Goal: Find specific page/section: Find specific page/section

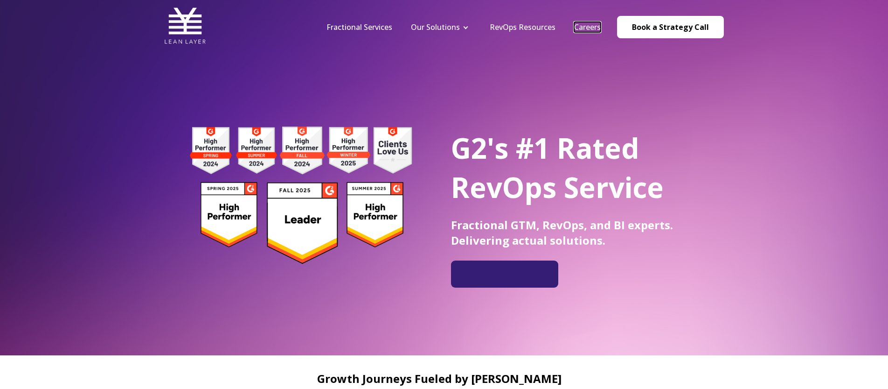
click at [581, 30] on link "Careers" at bounding box center [587, 27] width 27 height 10
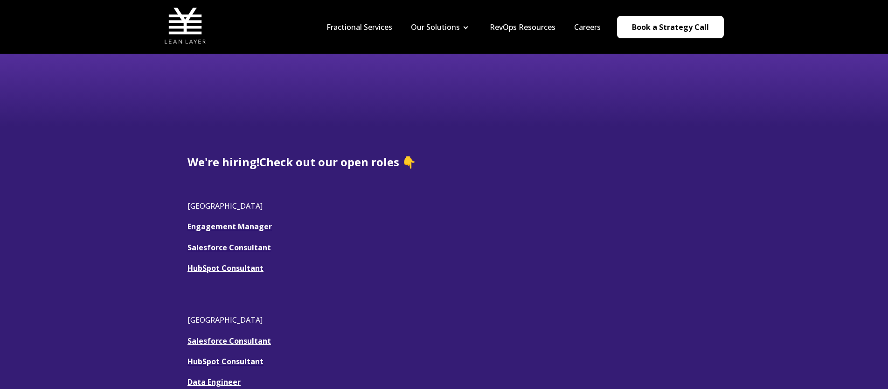
scroll to position [160, 0]
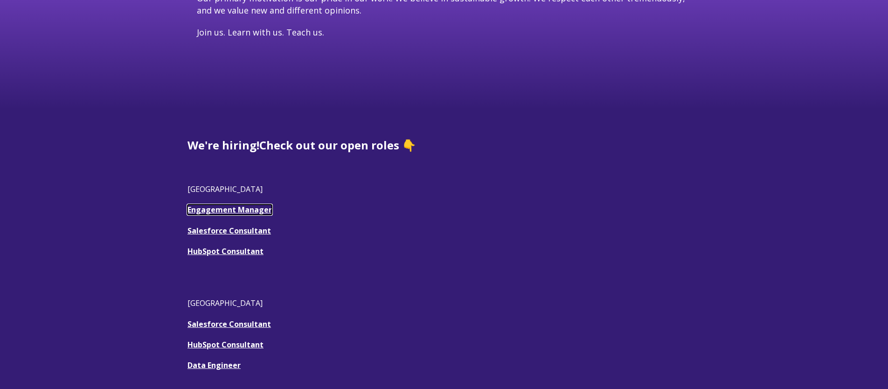
click at [209, 211] on link "Engagement Manager" at bounding box center [230, 209] width 84 height 10
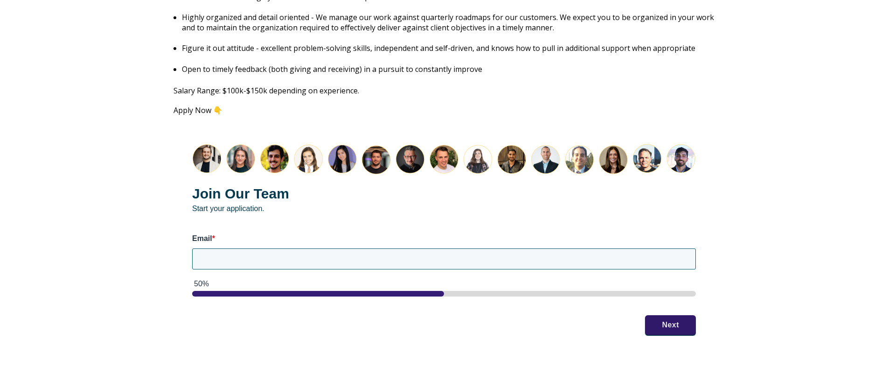
scroll to position [1140, 0]
click at [615, 154] on img "HubSpot Form" at bounding box center [444, 158] width 504 height 31
